Goal: Transaction & Acquisition: Purchase product/service

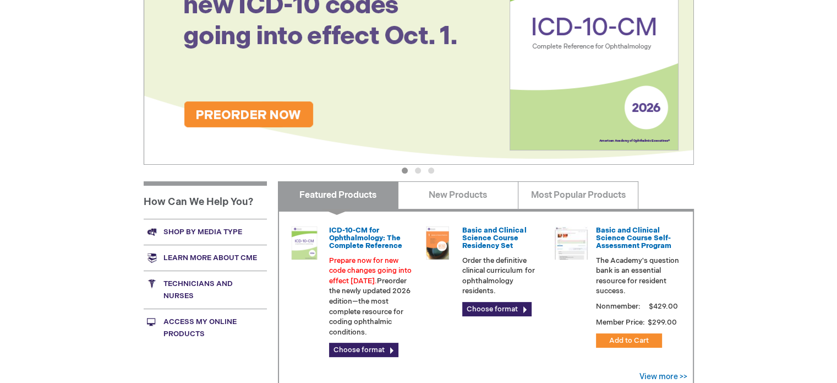
scroll to position [220, 0]
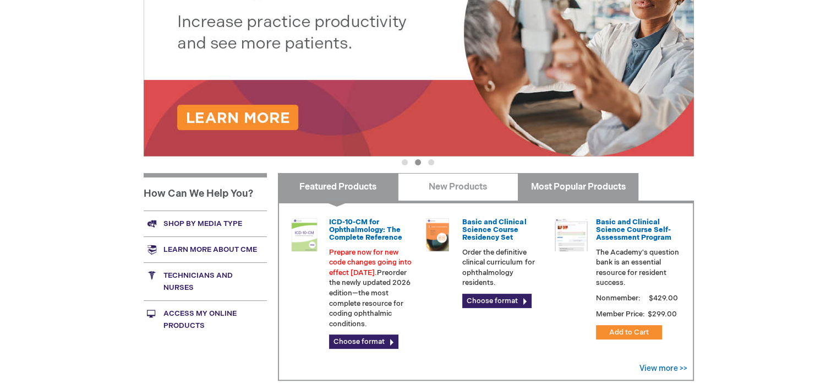
click at [615, 179] on link "Most Popular Products" at bounding box center [578, 187] width 121 height 28
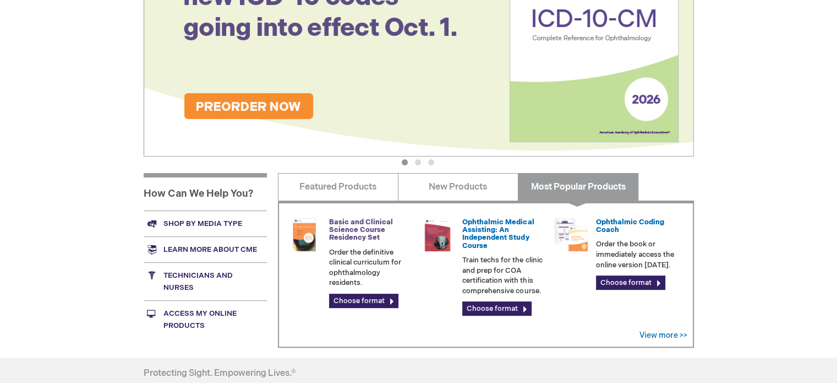
click at [364, 224] on link "Basic and Clinical Science Course Residency Set" at bounding box center [361, 229] width 64 height 25
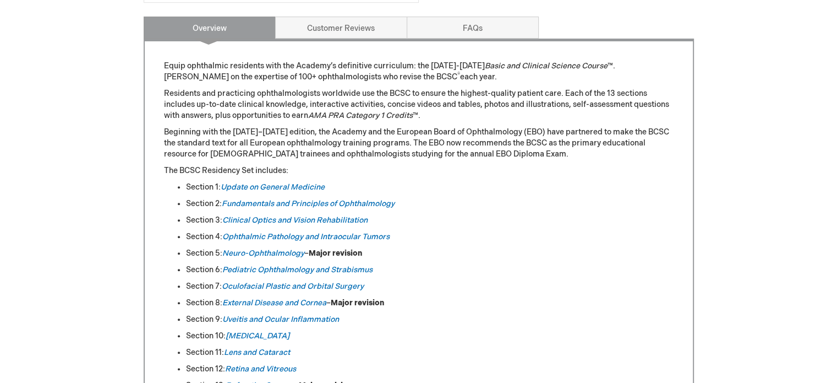
scroll to position [496, 0]
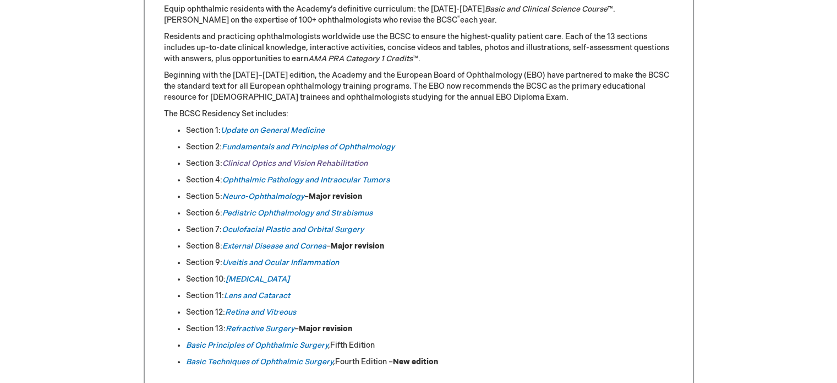
click at [281, 162] on link "Clinical Optics and Vision Rehabilitation" at bounding box center [294, 163] width 145 height 9
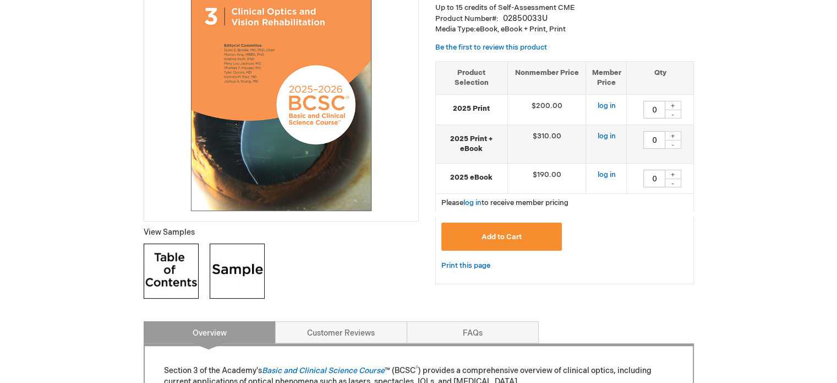
scroll to position [275, 0]
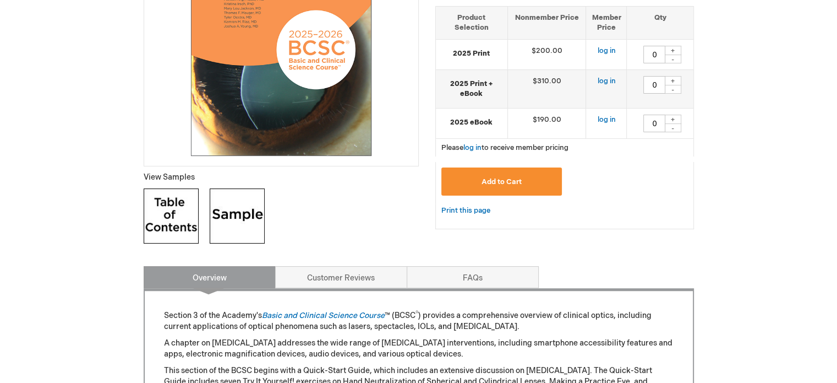
click at [169, 225] on img at bounding box center [171, 215] width 55 height 55
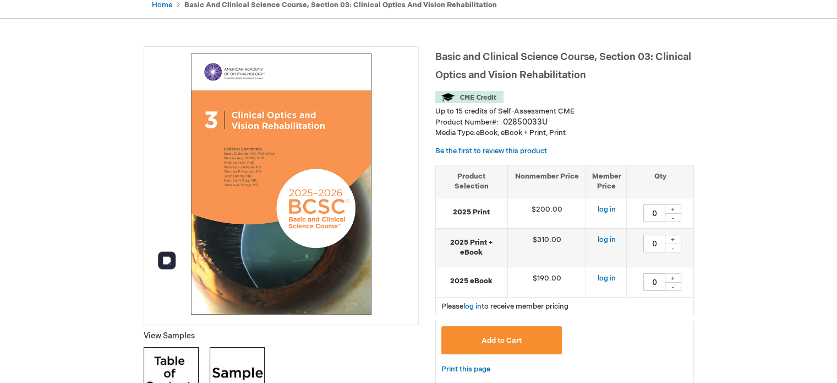
scroll to position [110, 0]
